Goal: Communication & Community: Answer question/provide support

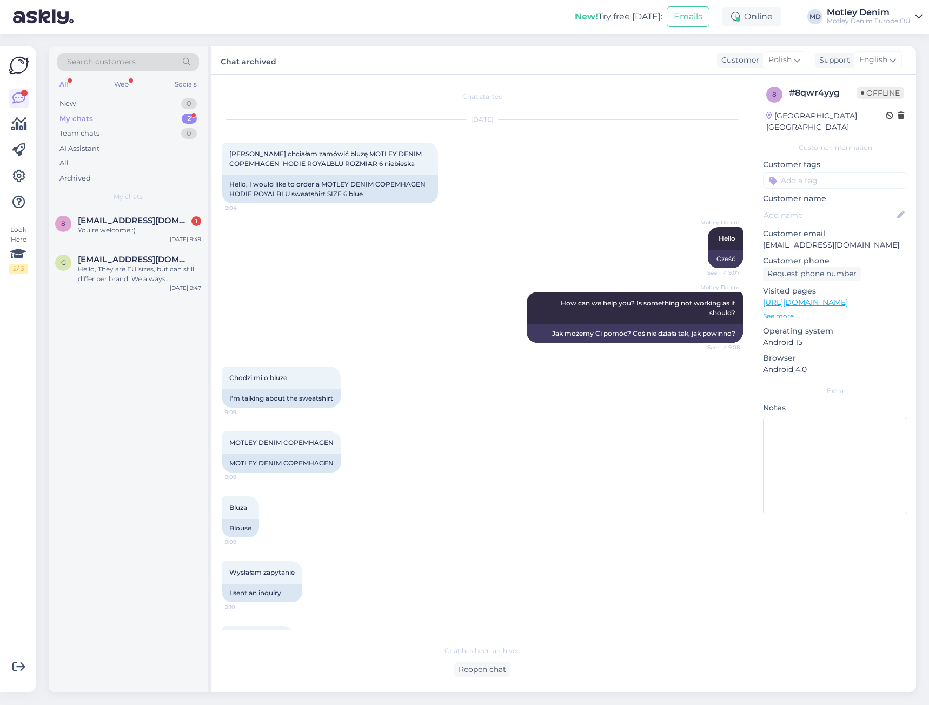
scroll to position [303, 0]
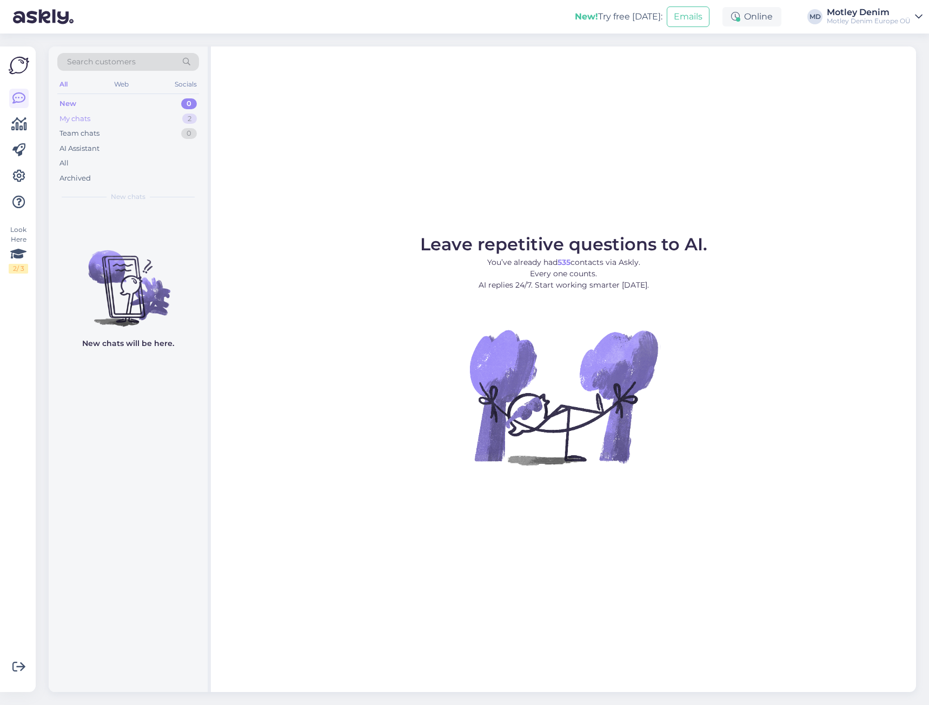
click at [167, 118] on div "My chats 2" at bounding box center [128, 118] width 142 height 15
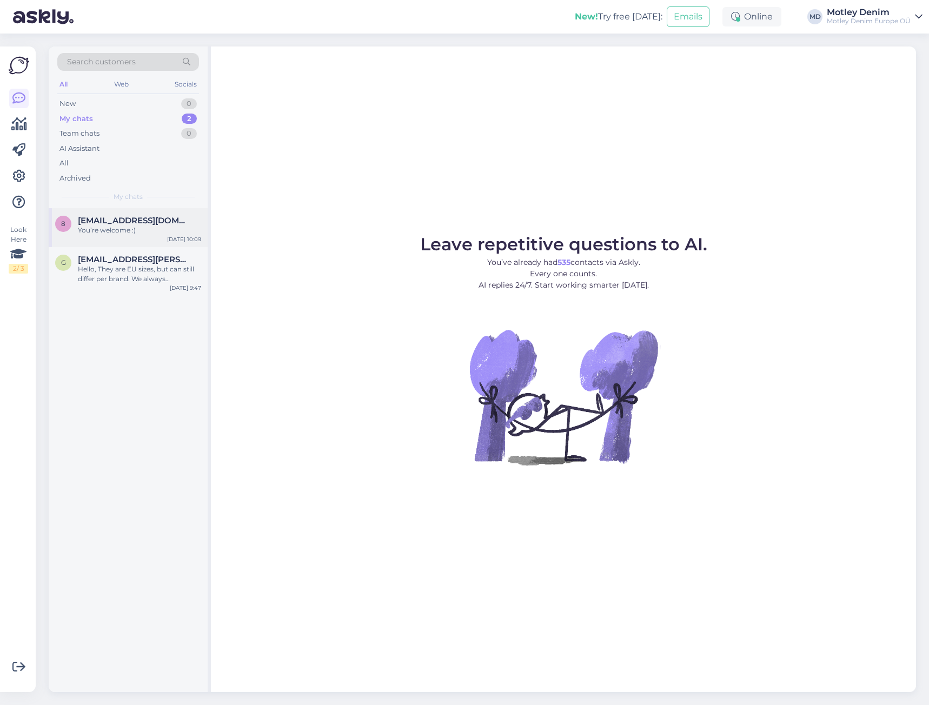
click at [154, 236] on div "8 [EMAIL_ADDRESS][DOMAIN_NAME] You’re welcome :) [DATE] 10:09" at bounding box center [128, 227] width 159 height 39
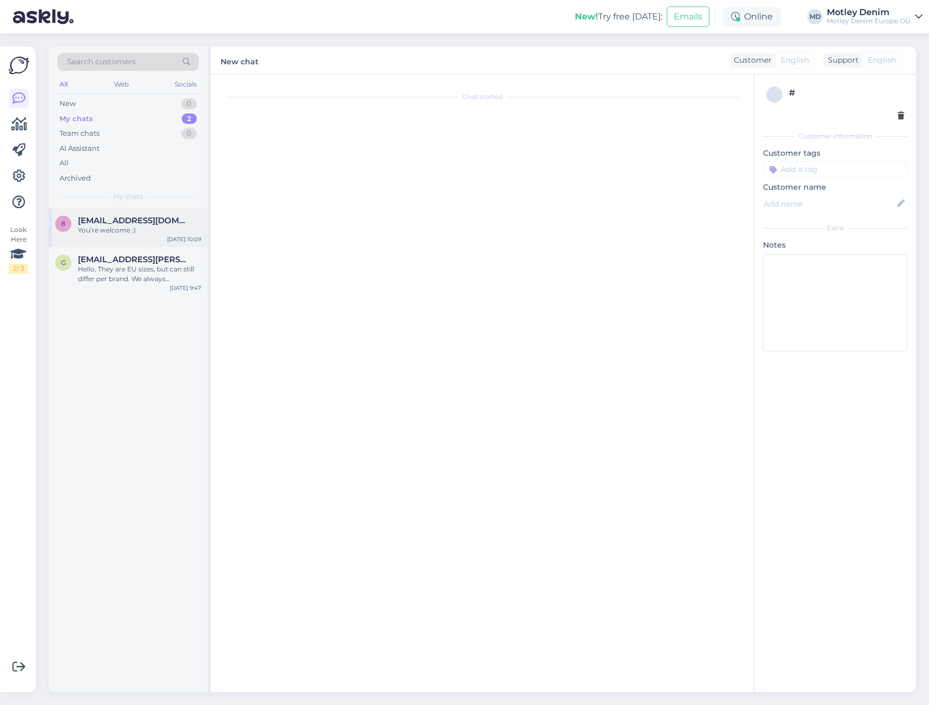
scroll to position [326, 0]
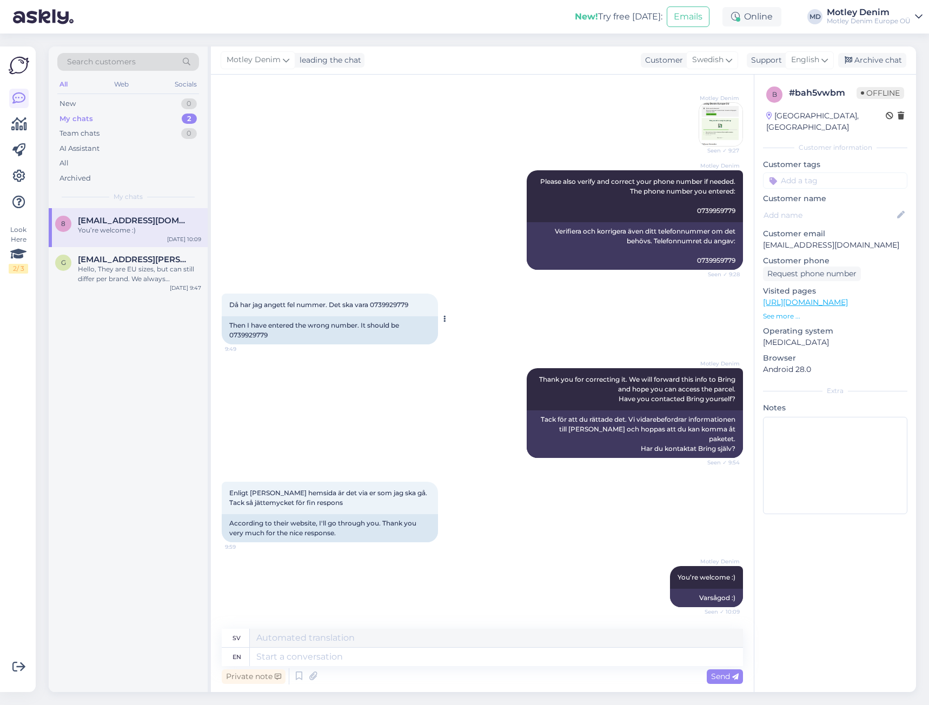
click at [390, 309] on span "Då har jag angett fel nummer. Det ska vara 0739929779" at bounding box center [318, 305] width 179 height 8
copy span "0739929779"
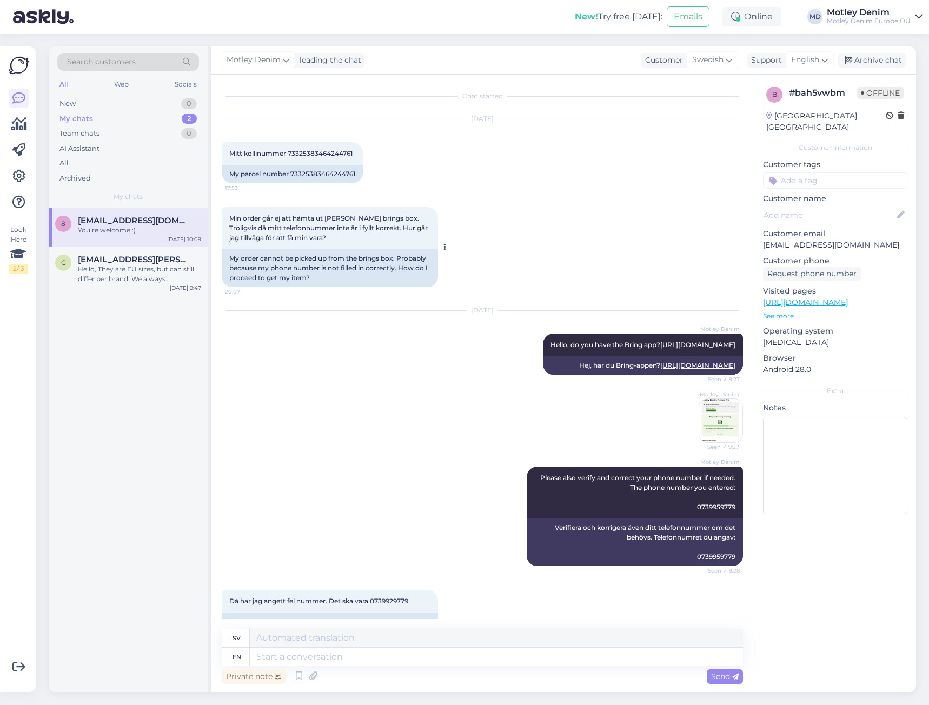
scroll to position [0, 0]
click at [322, 177] on div "My parcel number 73325383464244761" at bounding box center [292, 174] width 141 height 18
click at [322, 176] on div "My parcel number 73325383464244761" at bounding box center [292, 174] width 141 height 18
copy div "73325383464244761"
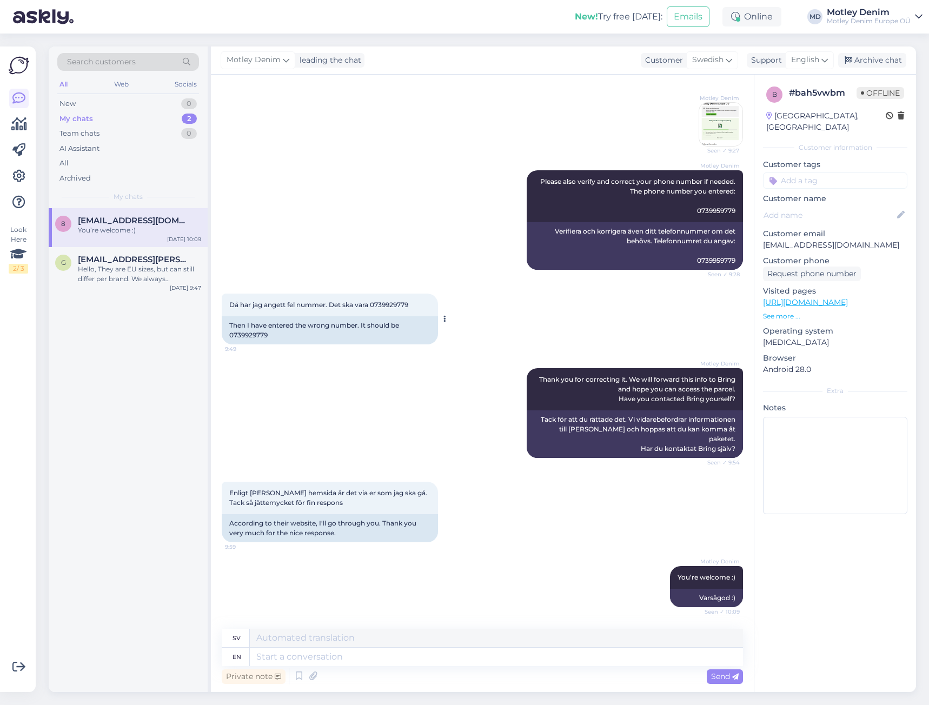
scroll to position [326, 0]
click at [395, 309] on span "Då har jag angett fel nummer. Det ska vara 0739929779" at bounding box center [318, 305] width 179 height 8
copy span "0739929779"
click at [450, 412] on div "Motley Denim Thank you for correcting it. We will forward this info to Bring an…" at bounding box center [482, 413] width 521 height 114
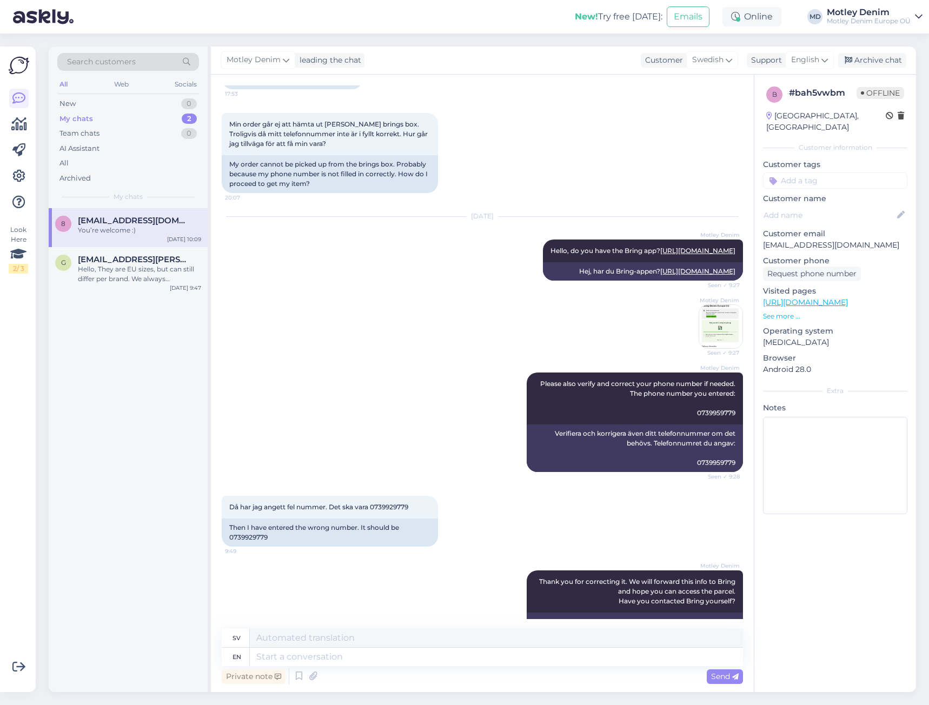
scroll to position [0, 0]
